Goal: Complete application form

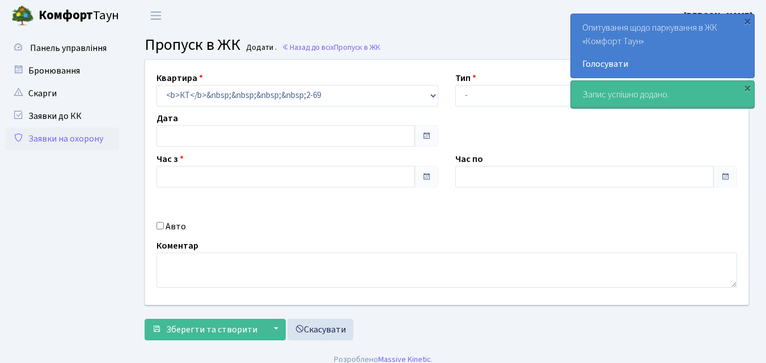
type input "[DATE]"
type input "09:30"
type input "10:30"
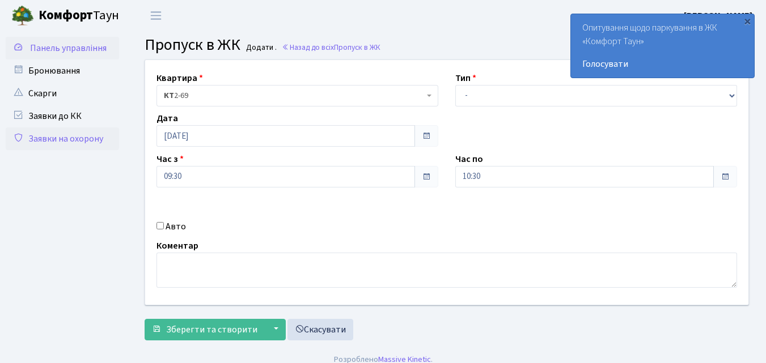
click at [111, 47] on link "Панель управління" at bounding box center [62, 48] width 113 height 23
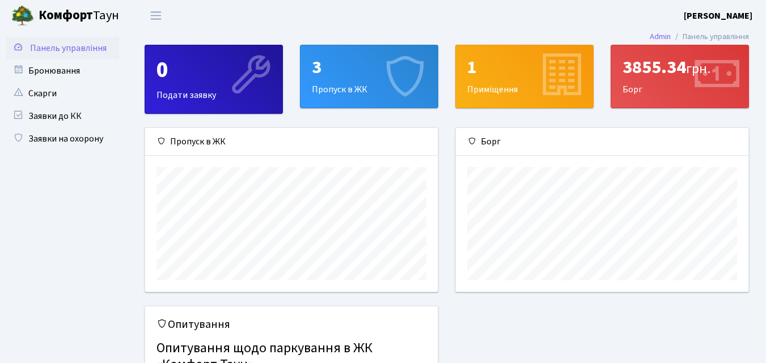
click at [350, 90] on div "3 Пропуск в ЖК" at bounding box center [368, 76] width 137 height 62
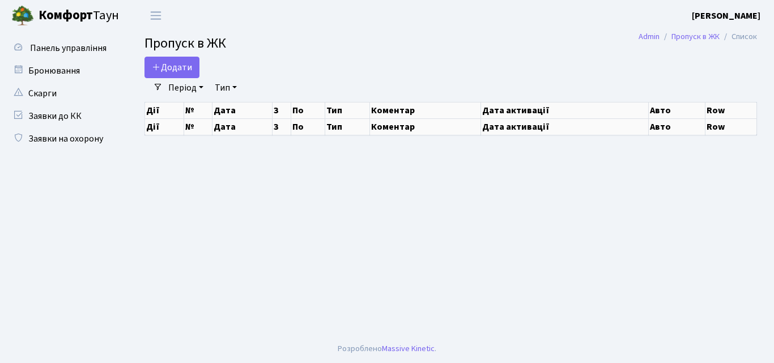
select select "25"
